Goal: Task Accomplishment & Management: Use online tool/utility

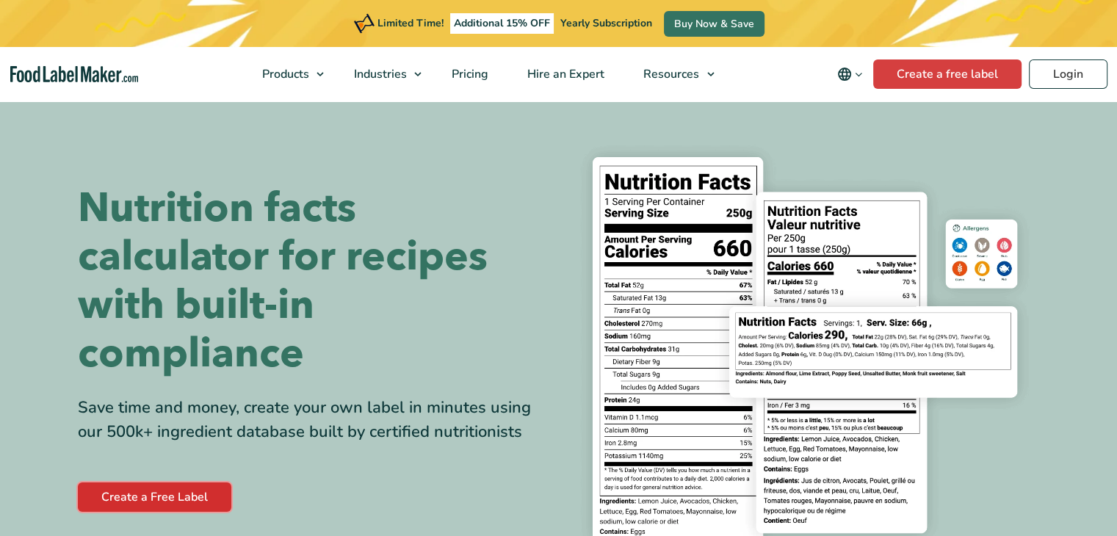
click at [113, 499] on link "Create a Free Label" at bounding box center [154, 496] width 153 height 29
